Goal: Complete application form

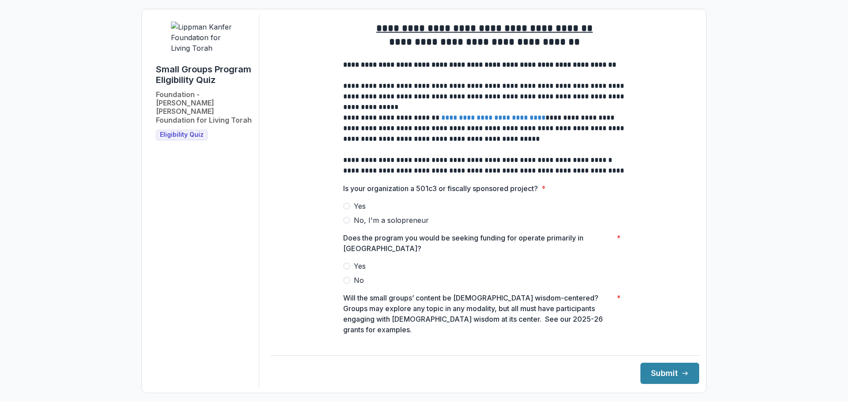
click at [344, 224] on span at bounding box center [346, 220] width 7 height 7
click at [346, 270] on span at bounding box center [346, 266] width 7 height 7
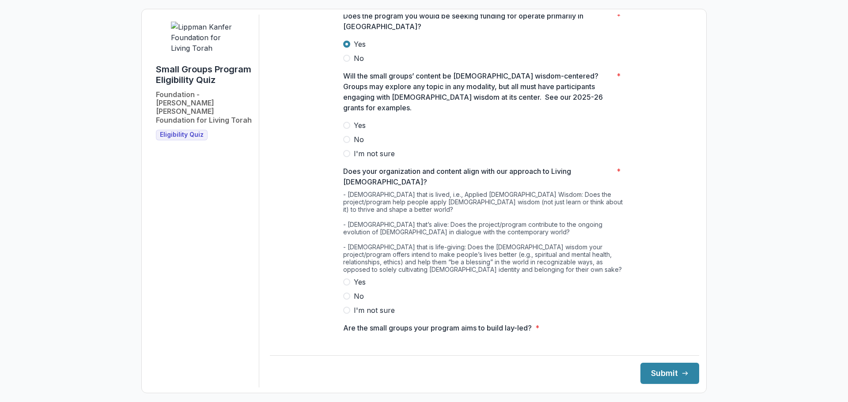
scroll to position [222, 0]
click at [345, 124] on span at bounding box center [346, 125] width 7 height 7
click at [345, 279] on span at bounding box center [346, 282] width 7 height 7
click at [345, 358] on span at bounding box center [346, 361] width 7 height 7
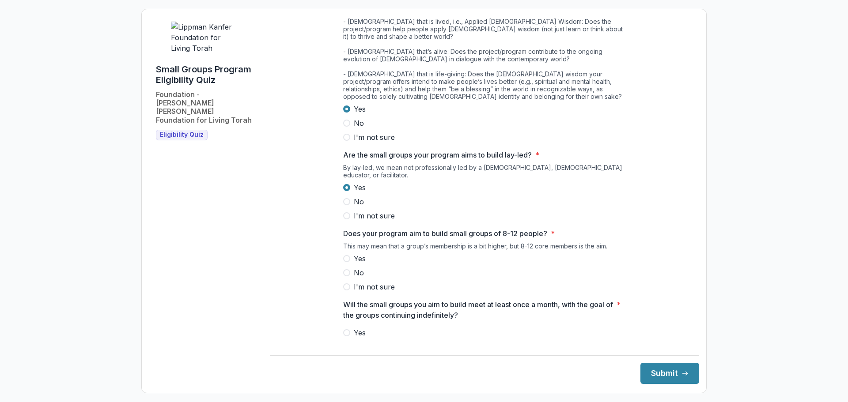
scroll to position [391, 0]
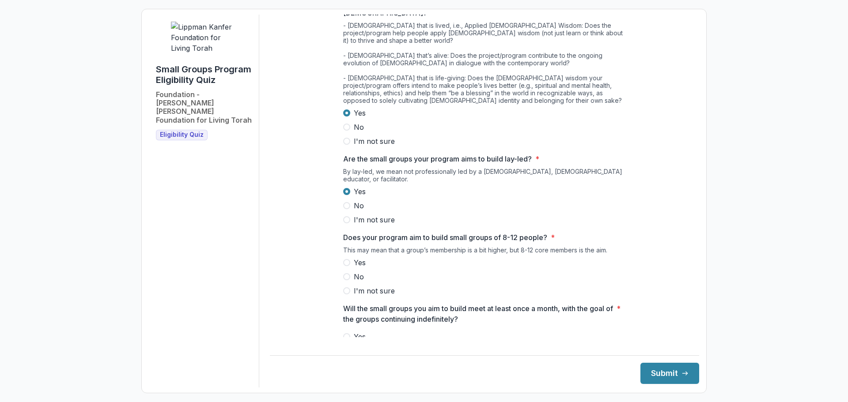
click at [347, 259] on span at bounding box center [346, 262] width 7 height 7
click at [345, 334] on span at bounding box center [346, 337] width 7 height 7
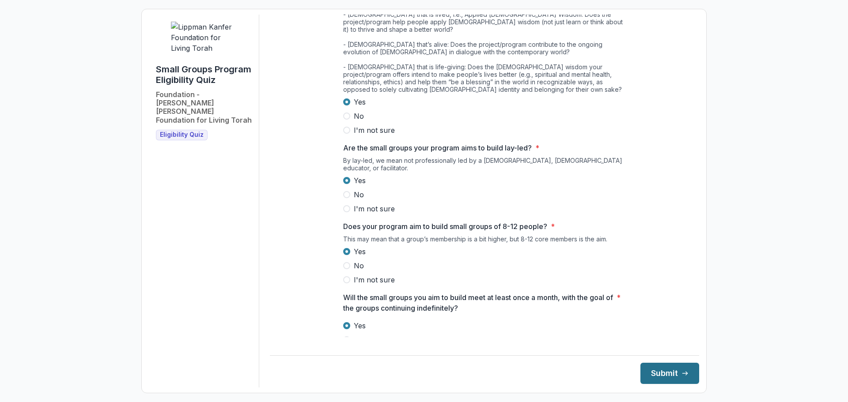
click at [649, 376] on button "Submit" at bounding box center [670, 373] width 59 height 21
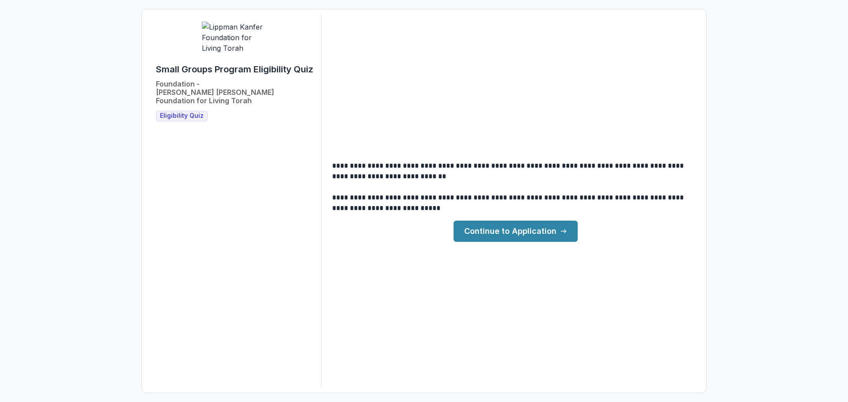
click at [545, 233] on link "Continue to Application" at bounding box center [516, 231] width 124 height 21
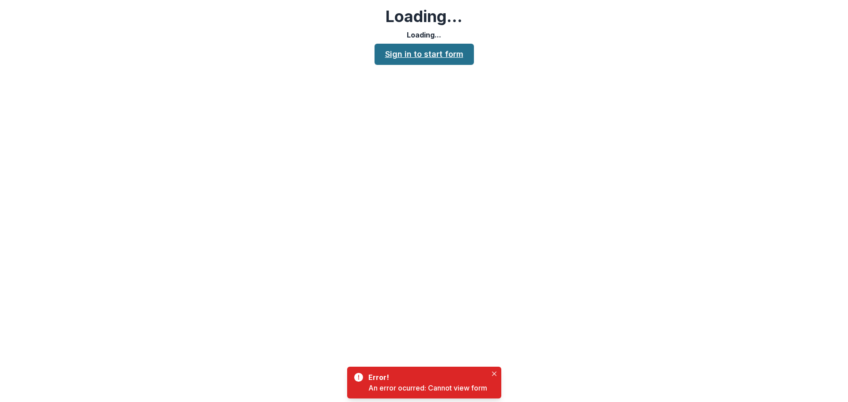
click at [446, 56] on link "Sign in to start form" at bounding box center [424, 54] width 99 height 21
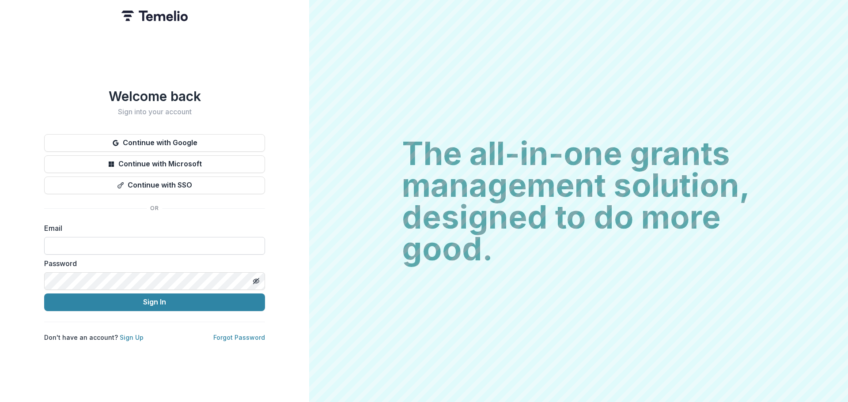
click at [129, 247] on input at bounding box center [154, 246] width 221 height 18
type input "**********"
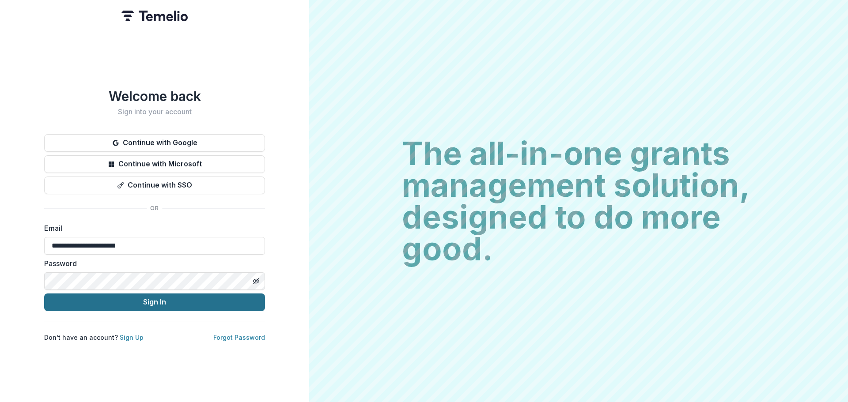
click at [73, 297] on button "Sign In" at bounding box center [154, 303] width 221 height 18
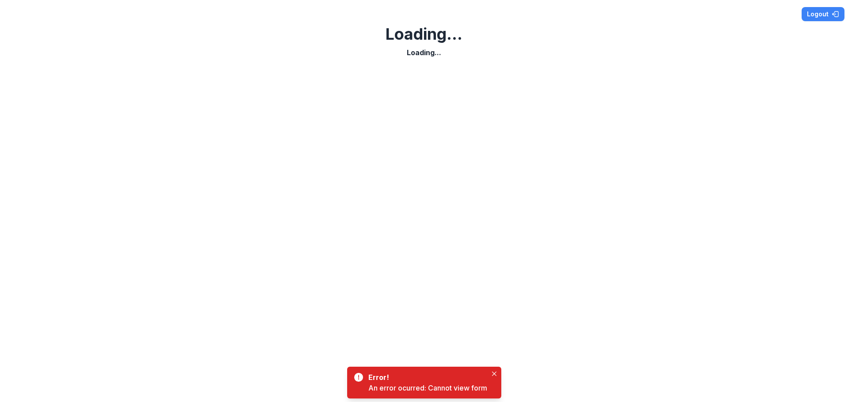
click at [419, 387] on div "An error ocurred: Cannot view form" at bounding box center [427, 388] width 119 height 11
click at [820, 16] on button "Logout" at bounding box center [823, 14] width 43 height 14
